Goal: Check status: Check status

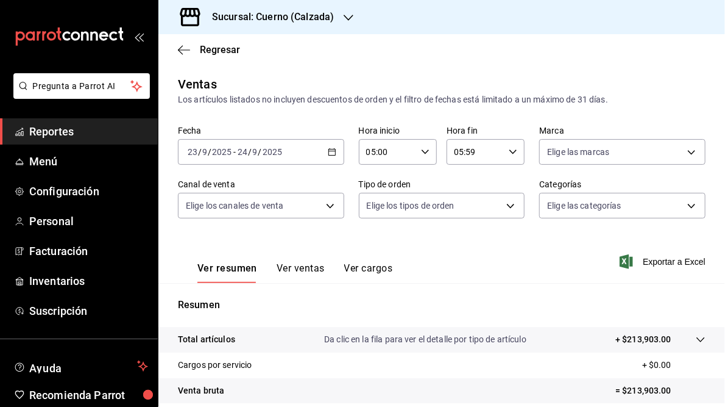
scroll to position [177, 0]
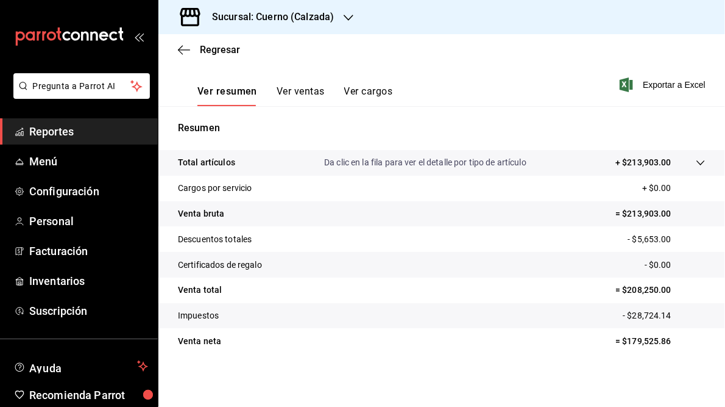
click at [473, 364] on div "Total artículos Da clic en la fila para ver el detalle por tipo de artículo + $…" at bounding box center [441, 259] width 567 height 218
click at [349, 20] on icon "button" at bounding box center [349, 18] width 10 height 10
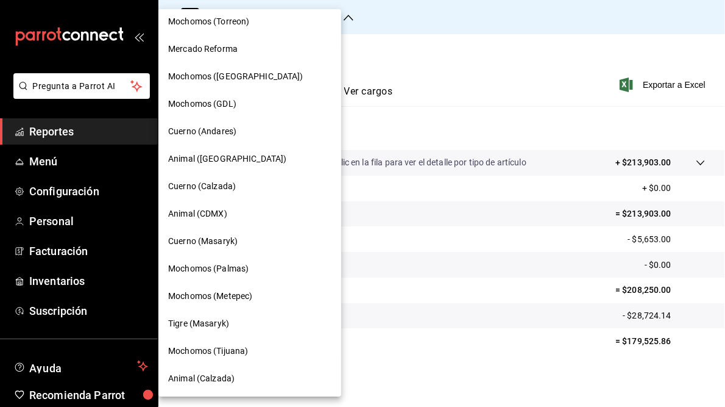
scroll to position [0, 0]
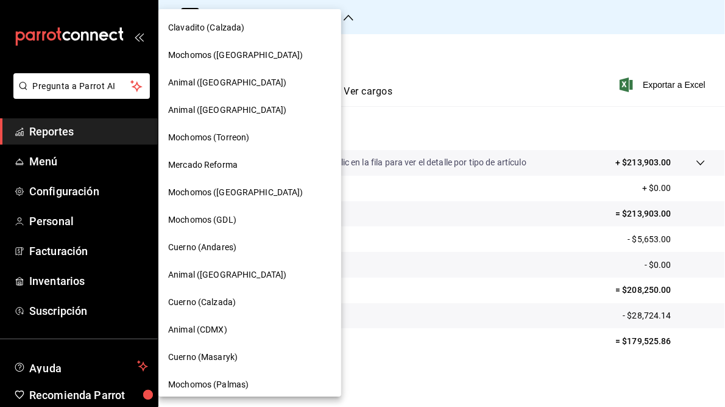
click at [180, 27] on span "Clavadito (Calzada)" at bounding box center [206, 27] width 77 height 13
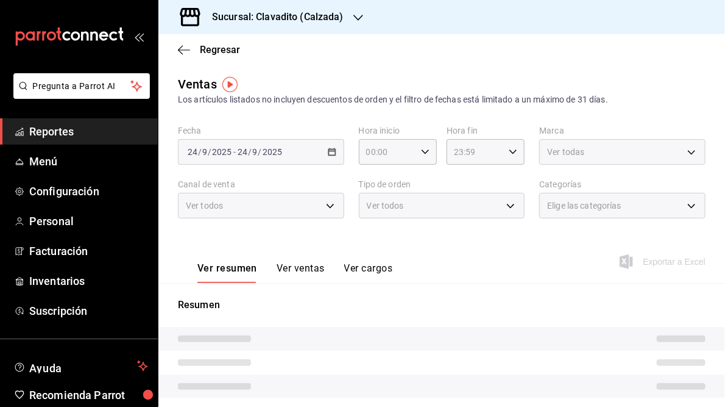
type input "05:00"
type input "05:59"
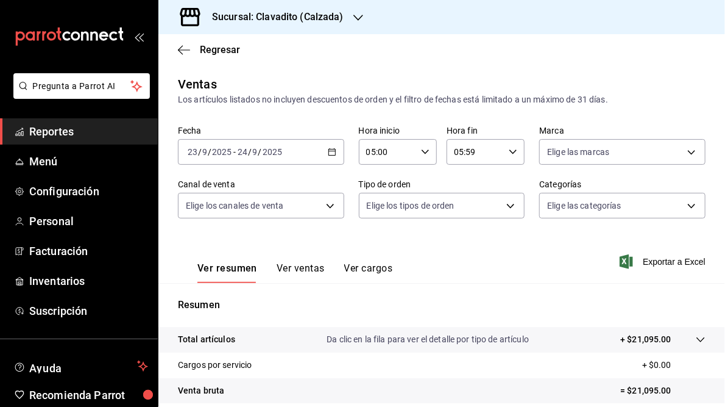
scroll to position [177, 0]
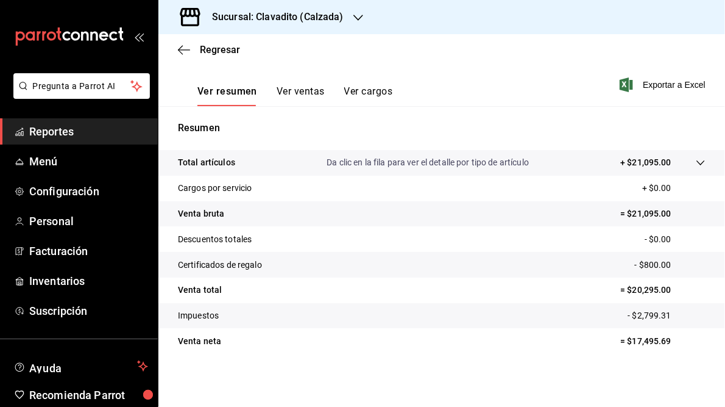
click at [355, 20] on icon "button" at bounding box center [359, 18] width 10 height 10
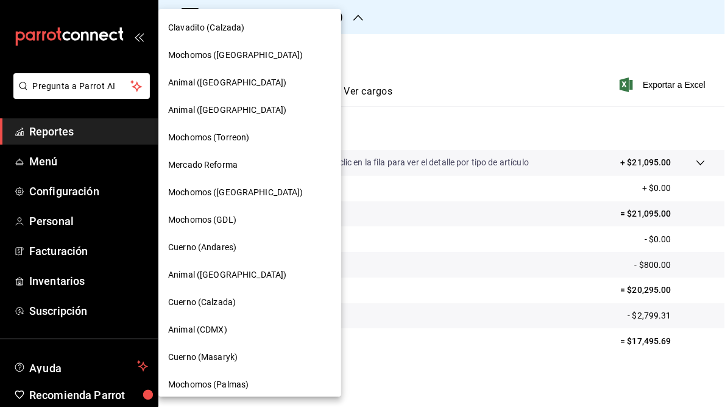
click at [435, 45] on div at bounding box center [362, 203] width 725 height 407
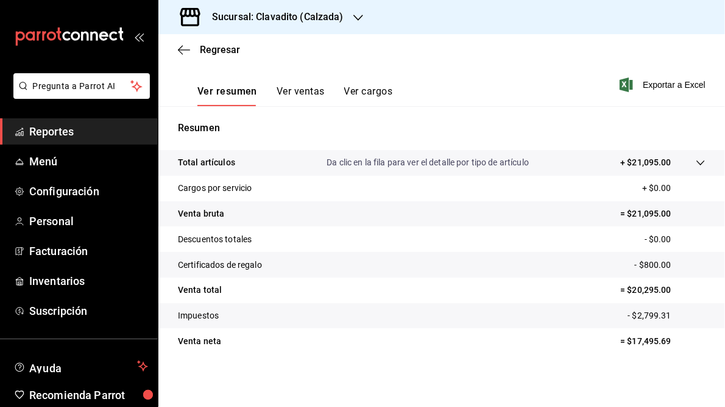
scroll to position [0, 0]
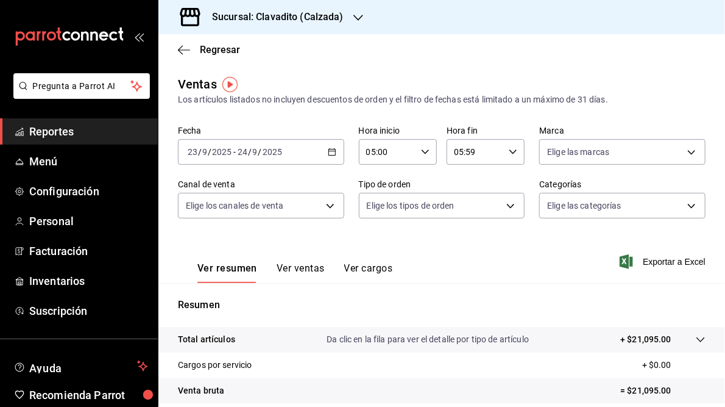
click at [329, 155] on \(Stroke\) "button" at bounding box center [332, 152] width 7 height 7
click at [476, 237] on div "Ver resumen Ver ventas Ver cargos Exportar a Excel" at bounding box center [441, 258] width 567 height 50
click at [330, 154] on icon "button" at bounding box center [332, 152] width 9 height 9
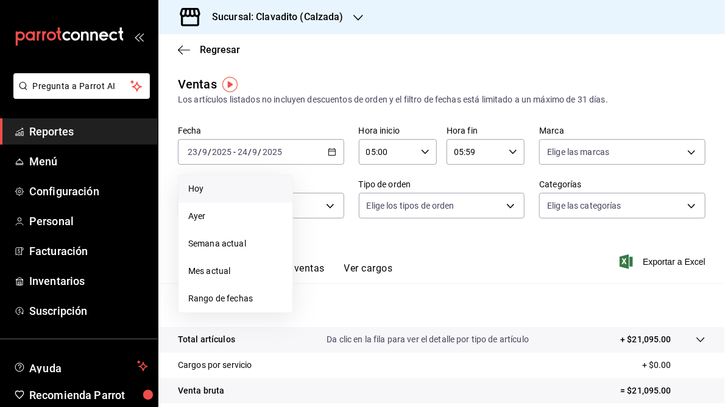
click at [207, 194] on span "Hoy" at bounding box center [235, 188] width 94 height 13
